Goal: Information Seeking & Learning: Learn about a topic

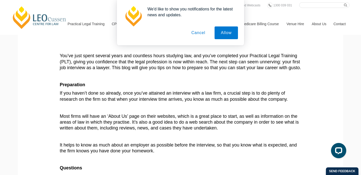
scroll to position [60, 0]
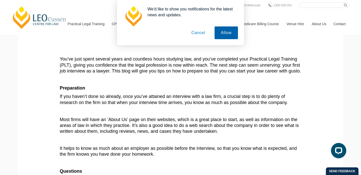
click at [231, 34] on button "Allow" at bounding box center [226, 32] width 23 height 13
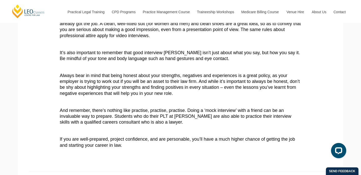
scroll to position [440, 0]
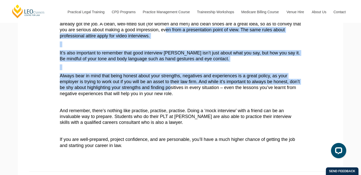
drag, startPoint x: 176, startPoint y: 43, endPoint x: 183, endPoint y: 99, distance: 57.0
click at [183, 96] on span "Always bear in mind that being honest about your strengths, negatives and exper…" at bounding box center [180, 84] width 240 height 23
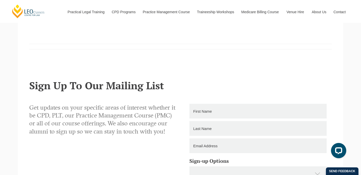
scroll to position [569, 0]
